Goal: Navigation & Orientation: Find specific page/section

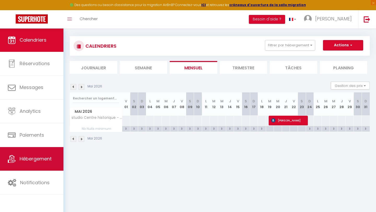
scroll to position [3, 0]
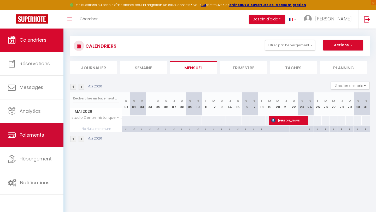
click at [33, 130] on link "Paiements" at bounding box center [32, 135] width 64 height 24
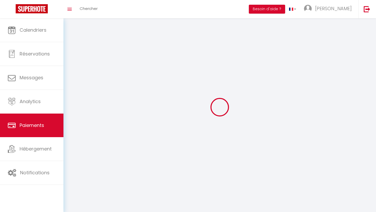
select select "2"
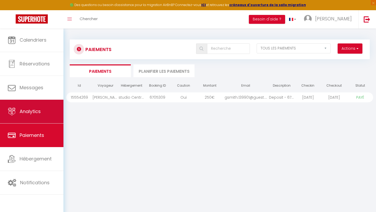
click at [40, 117] on link "Analytics" at bounding box center [32, 112] width 64 height 24
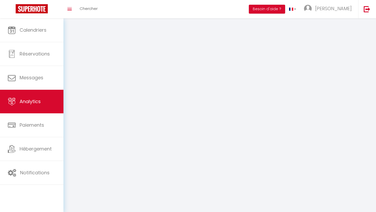
scroll to position [18, 0]
click at [33, 100] on span "Analytics" at bounding box center [30, 101] width 21 height 7
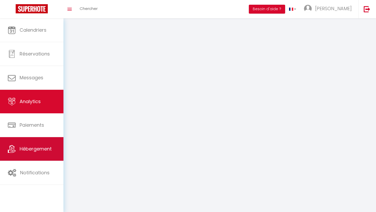
click at [28, 148] on span "Hébergement" at bounding box center [36, 148] width 32 height 7
